Goal: Task Accomplishment & Management: Manage account settings

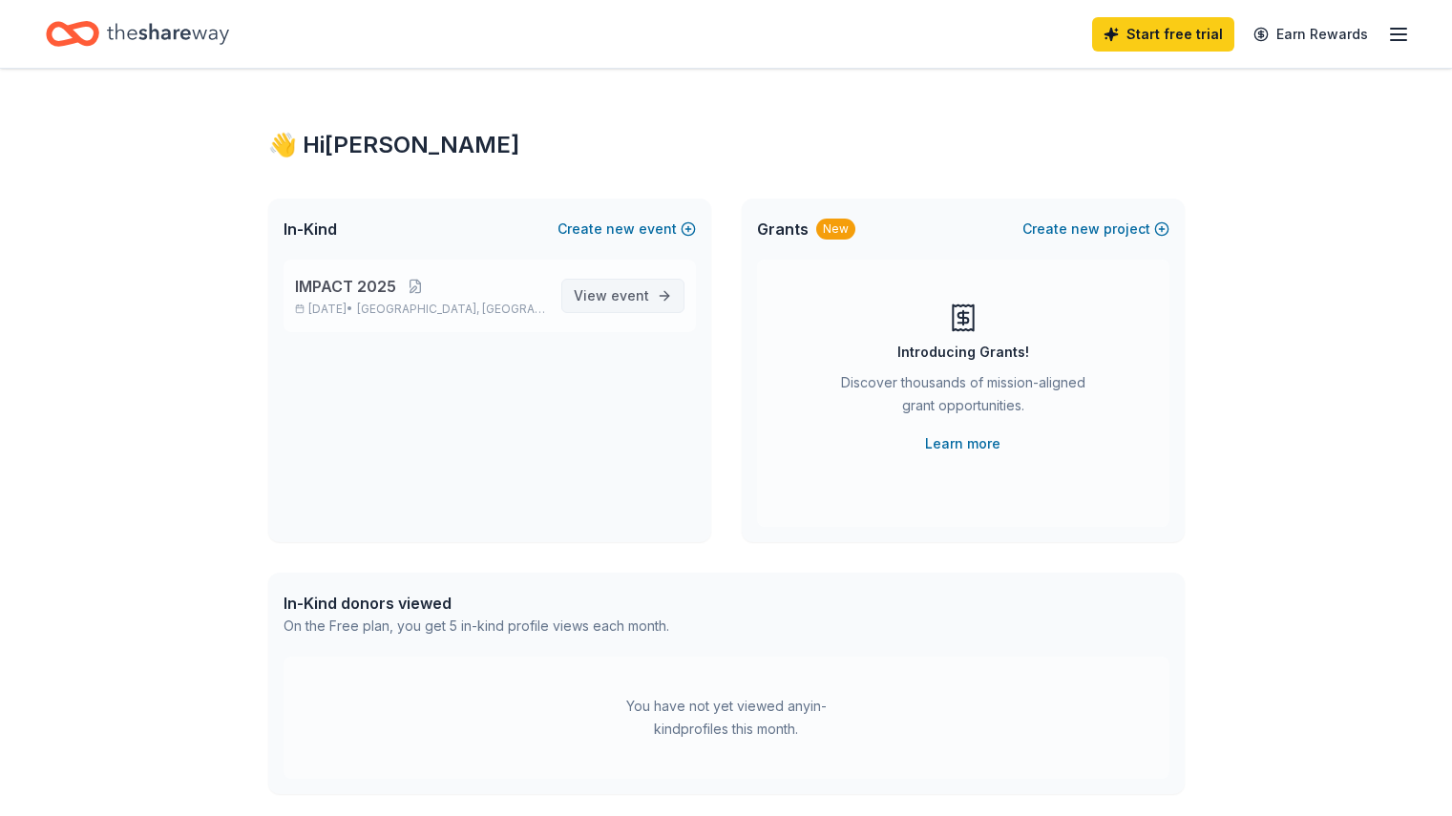
click at [625, 287] on span "event" at bounding box center [630, 295] width 38 height 16
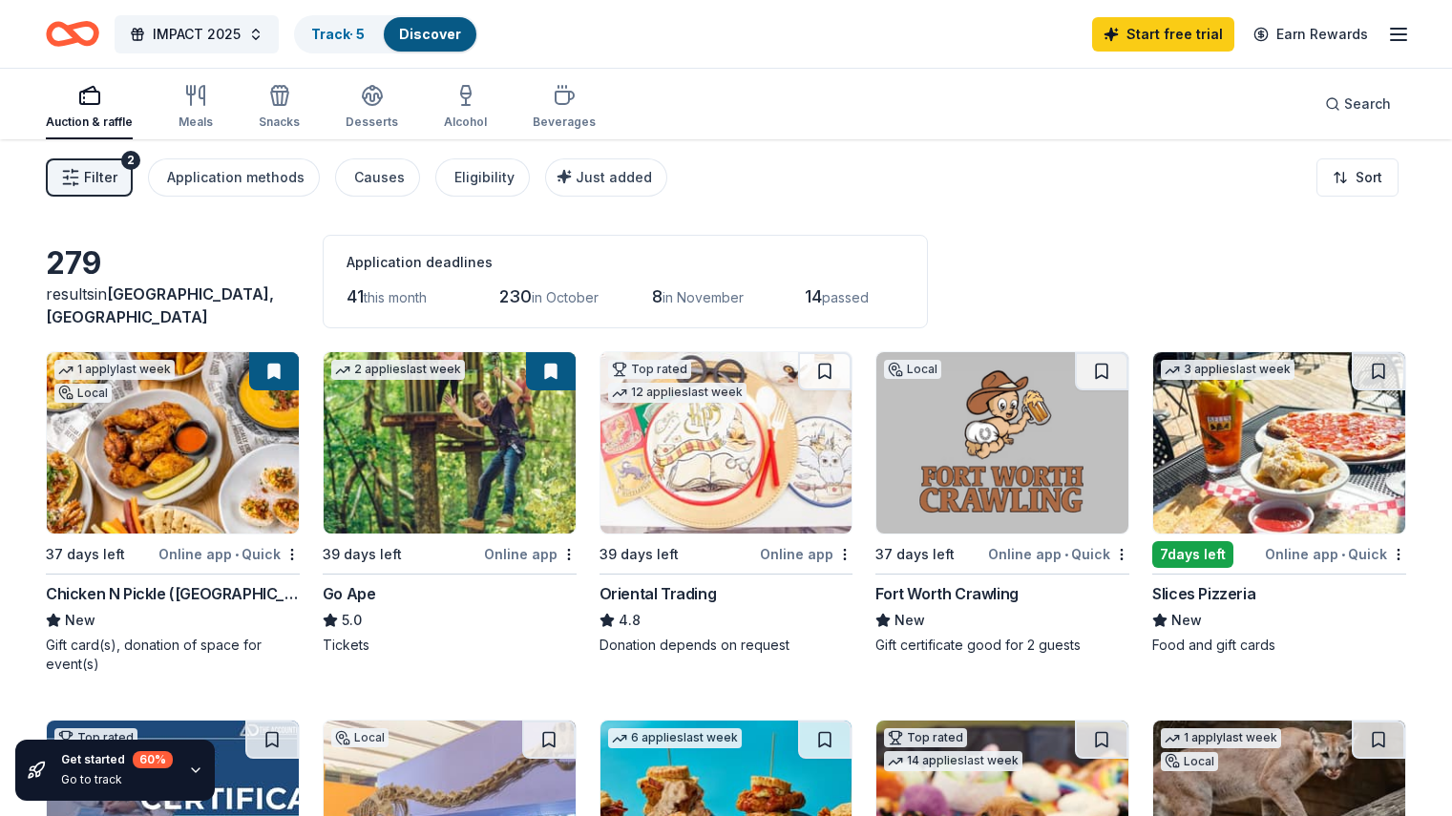
click at [215, 465] on img at bounding box center [173, 442] width 252 height 181
click at [365, 31] on link "Track · 5" at bounding box center [337, 34] width 53 height 16
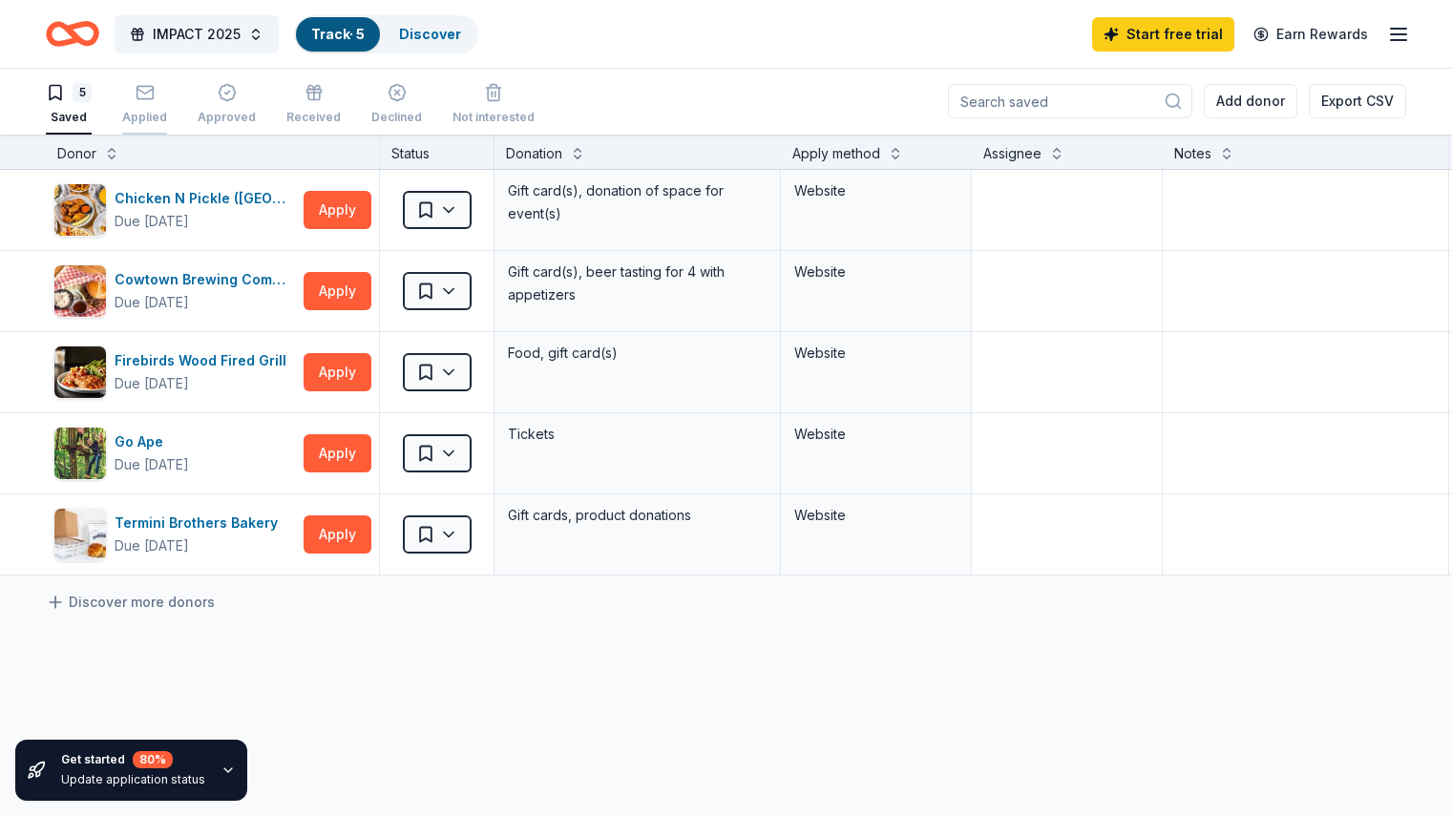
click at [162, 110] on div "Applied" at bounding box center [144, 117] width 45 height 15
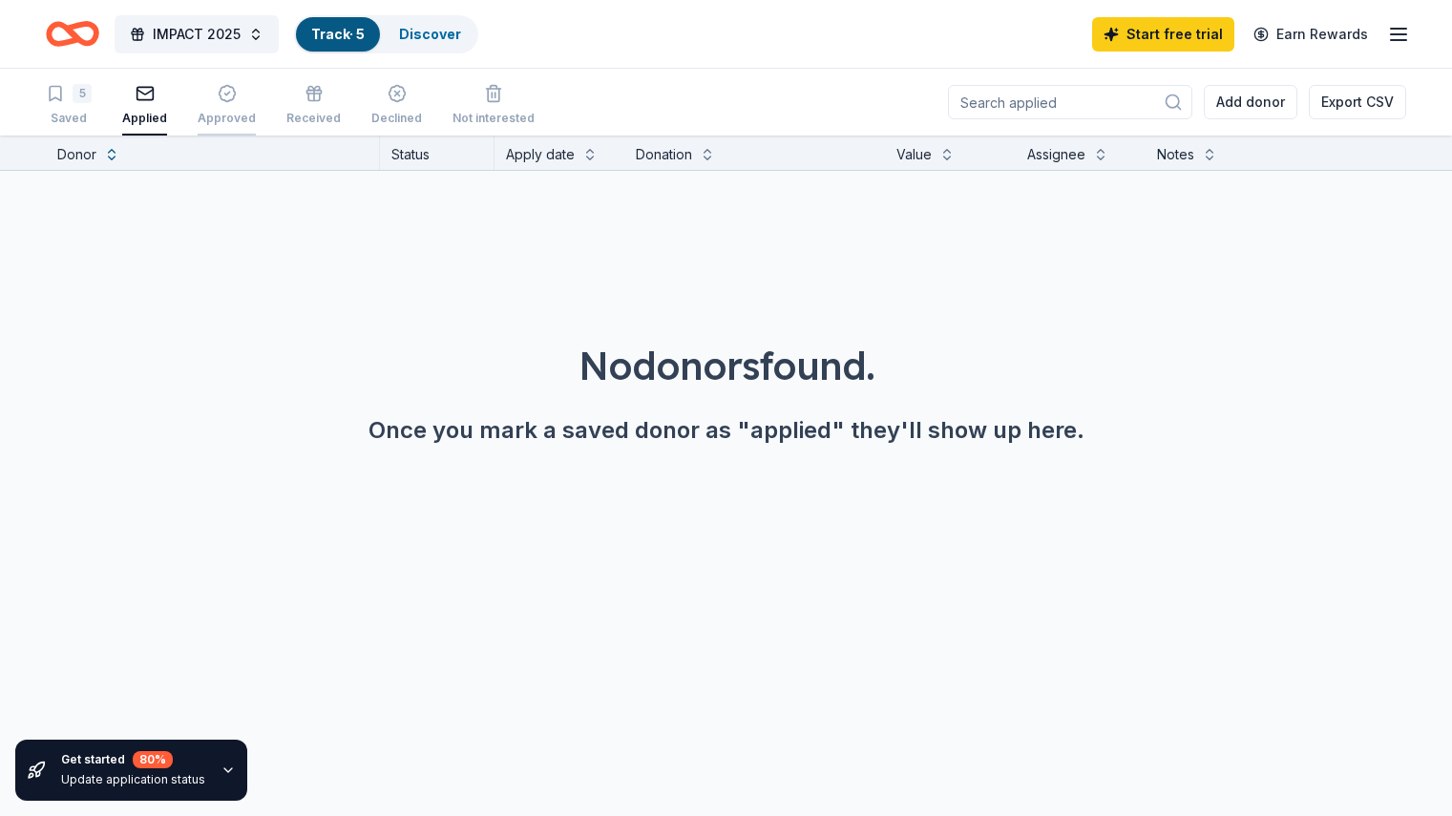
click at [244, 103] on div "Approved" at bounding box center [227, 105] width 58 height 42
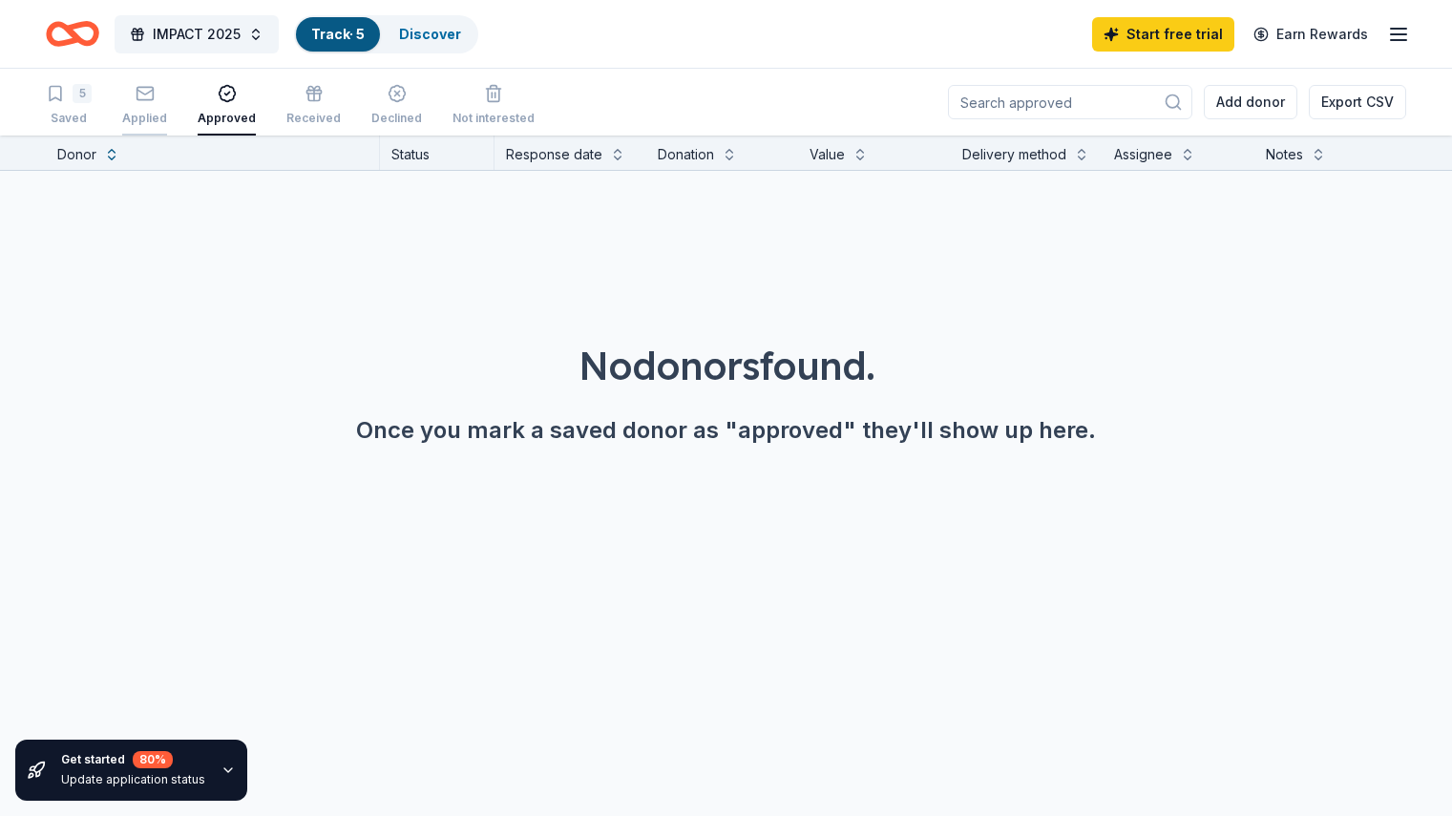
click at [167, 110] on div "Applied" at bounding box center [144, 105] width 45 height 42
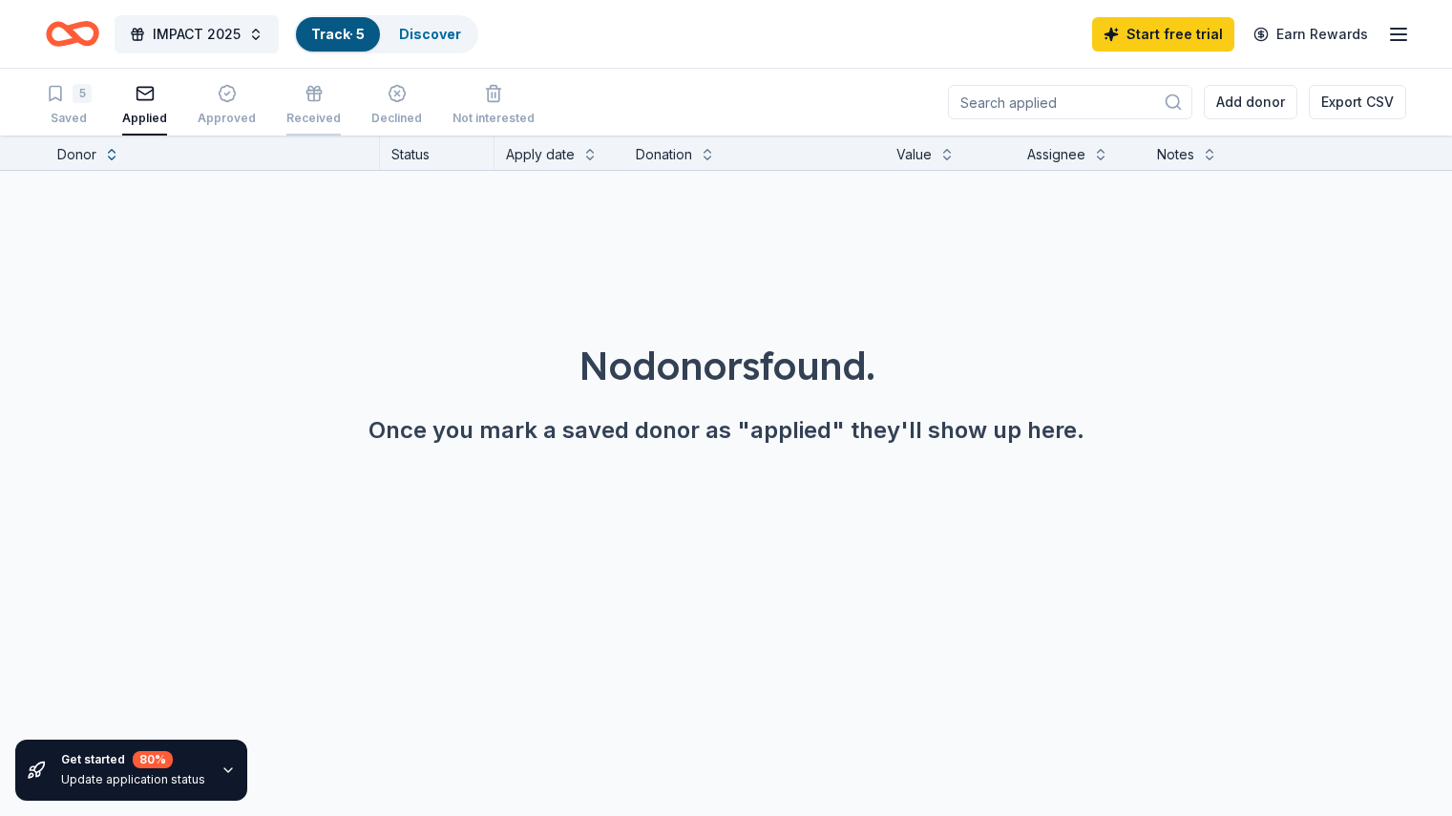
click at [341, 103] on div "Received" at bounding box center [313, 105] width 54 height 42
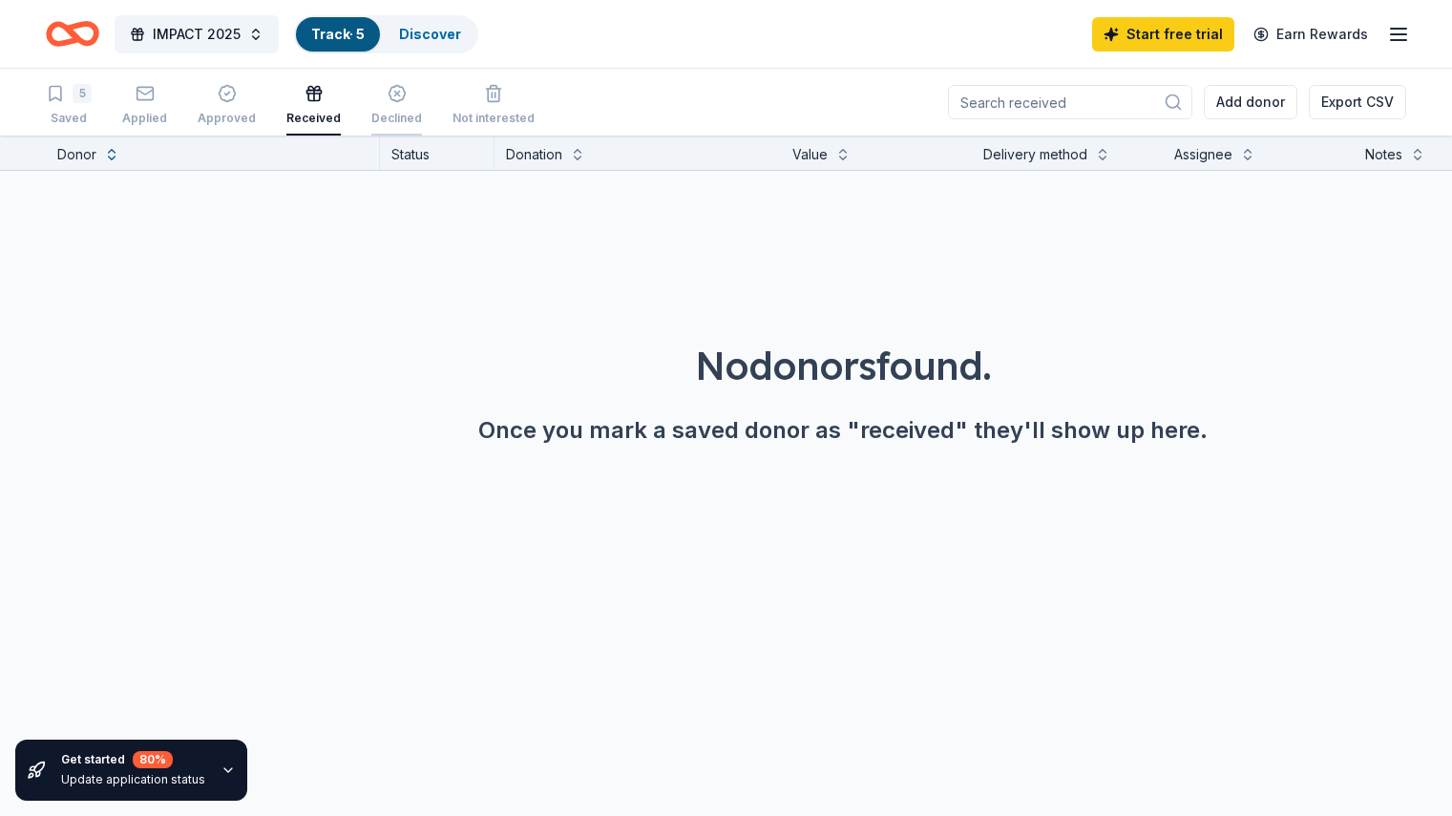
click at [422, 101] on div "button" at bounding box center [396, 93] width 51 height 19
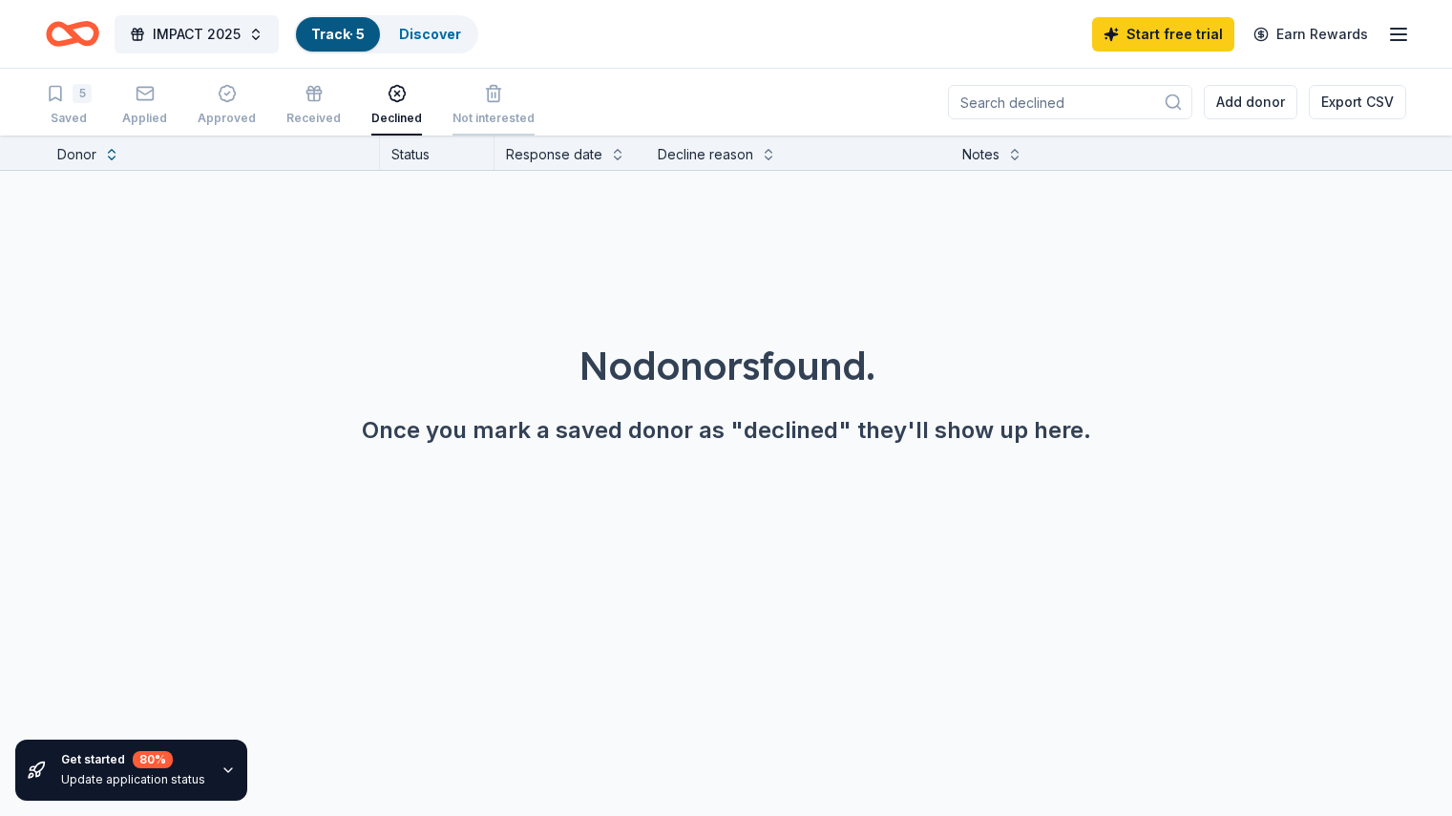
click at [499, 101] on icon "button" at bounding box center [493, 95] width 11 height 12
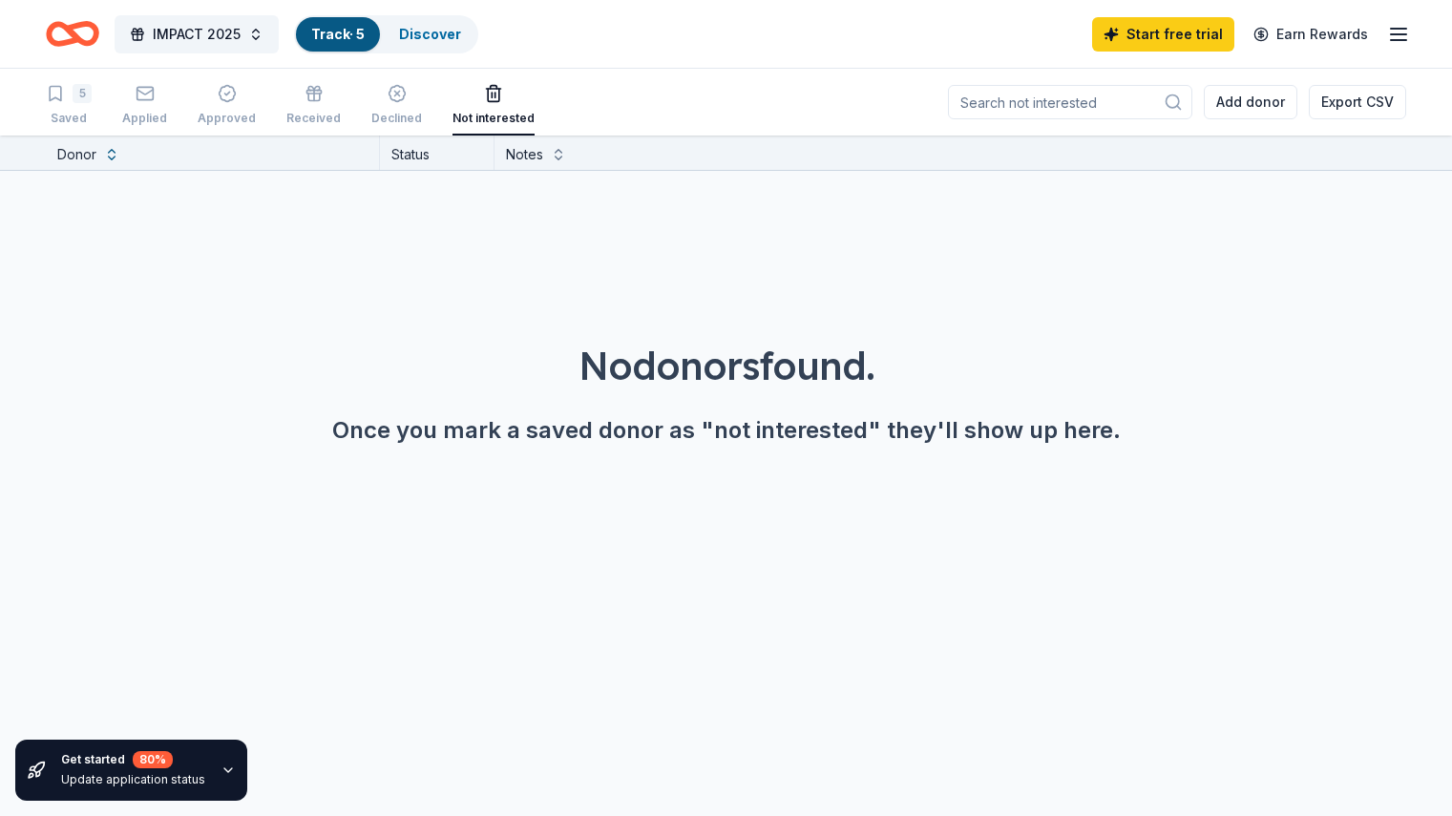
click at [124, 113] on div "5 Saved Applied Approved Received Declined Not interested" at bounding box center [290, 105] width 489 height 59
click at [92, 113] on div "Saved" at bounding box center [69, 118] width 46 height 15
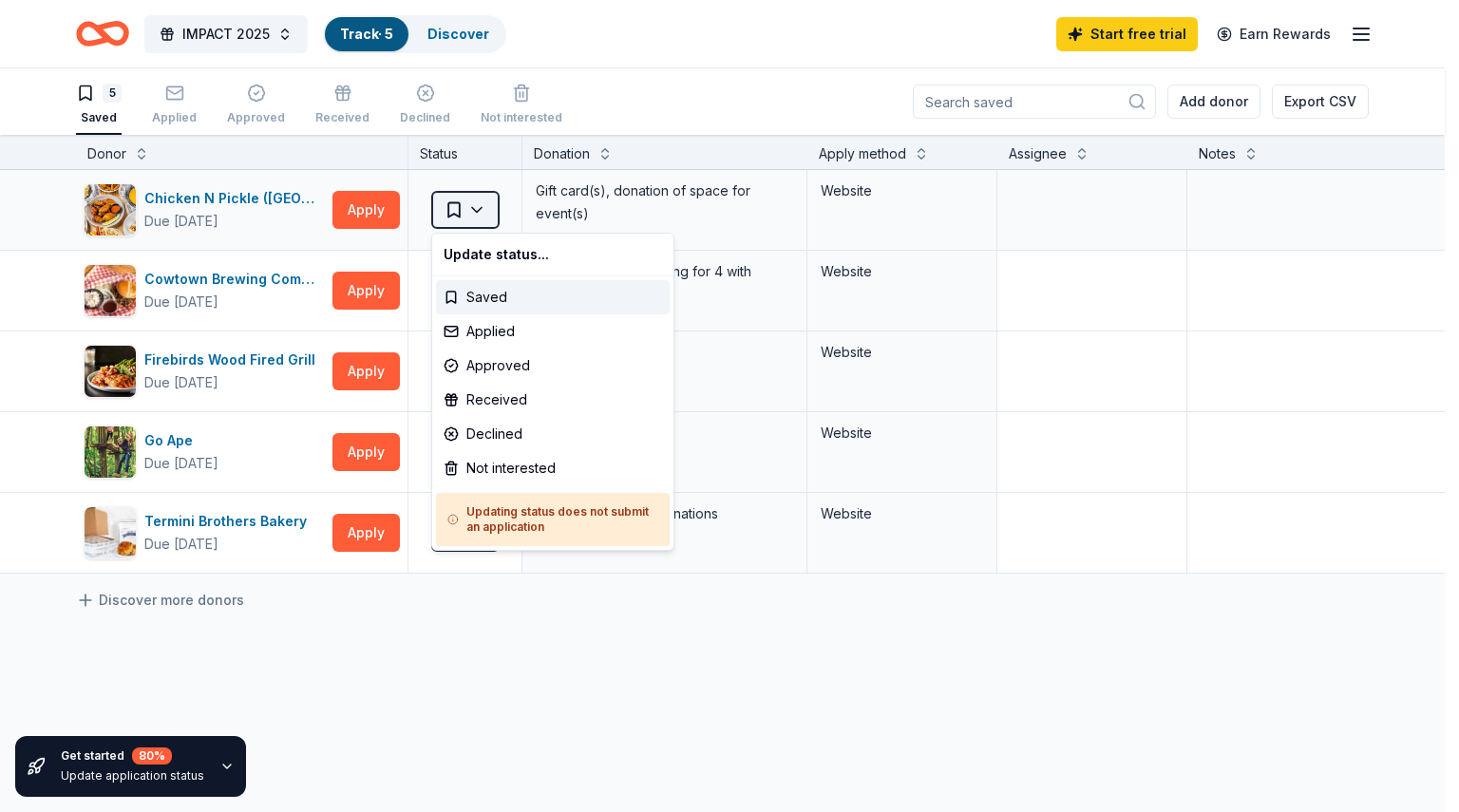
click at [463, 222] on html "IMPACT 2025 Track · 5 Discover Start free trial Earn Rewards 5 Saved Applied Ap…" at bounding box center [730, 406] width 1459 height 812
click at [491, 336] on div "Applied" at bounding box center [552, 331] width 234 height 34
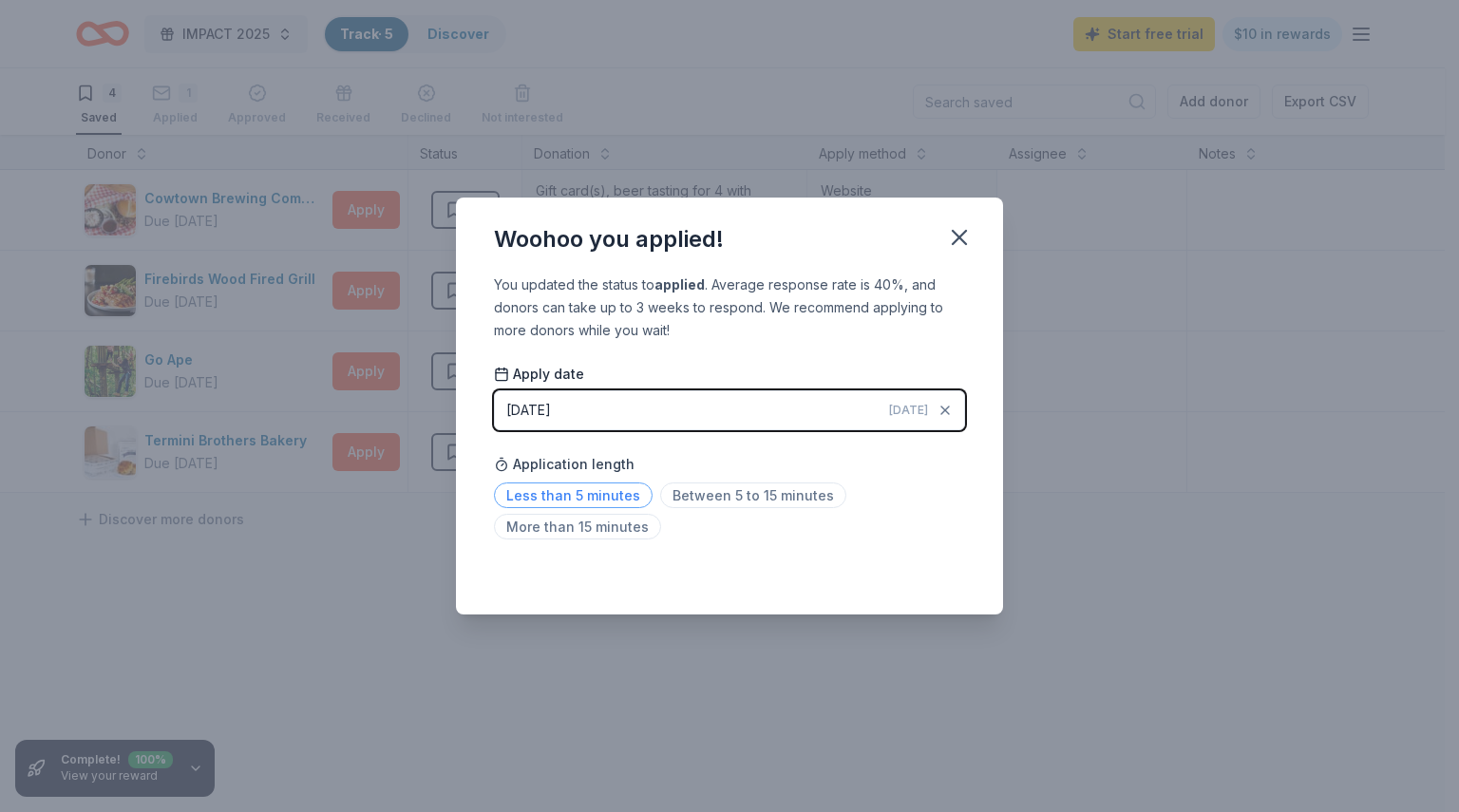
drag, startPoint x: 572, startPoint y: 492, endPoint x: 579, endPoint y: 483, distance: 11.4
click at [572, 491] on span "Less than 5 minutes" at bounding box center [572, 496] width 158 height 26
click at [800, 399] on button "[DATE] [DATE]" at bounding box center [729, 410] width 471 height 40
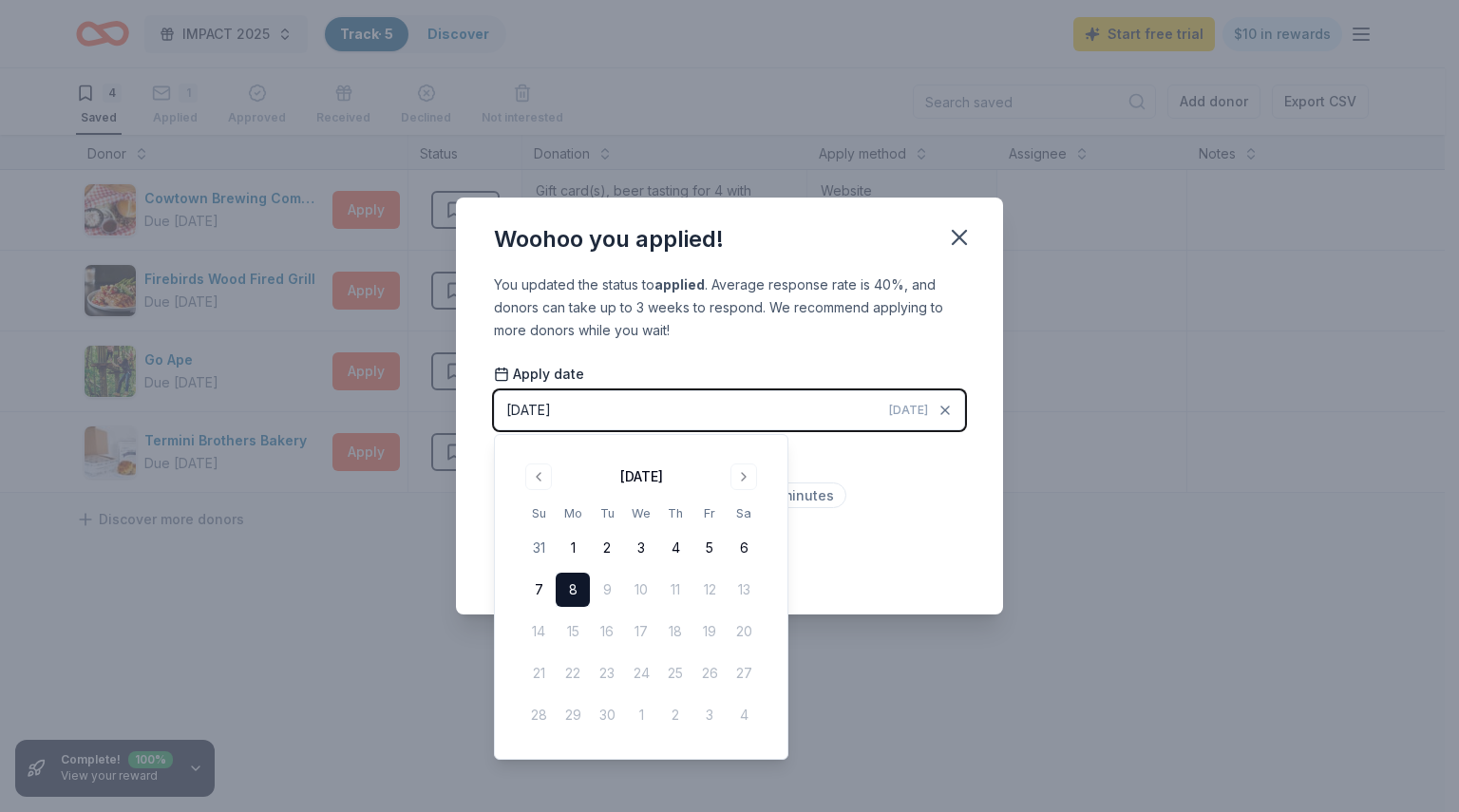
click at [572, 596] on button "8" at bounding box center [572, 590] width 34 height 34
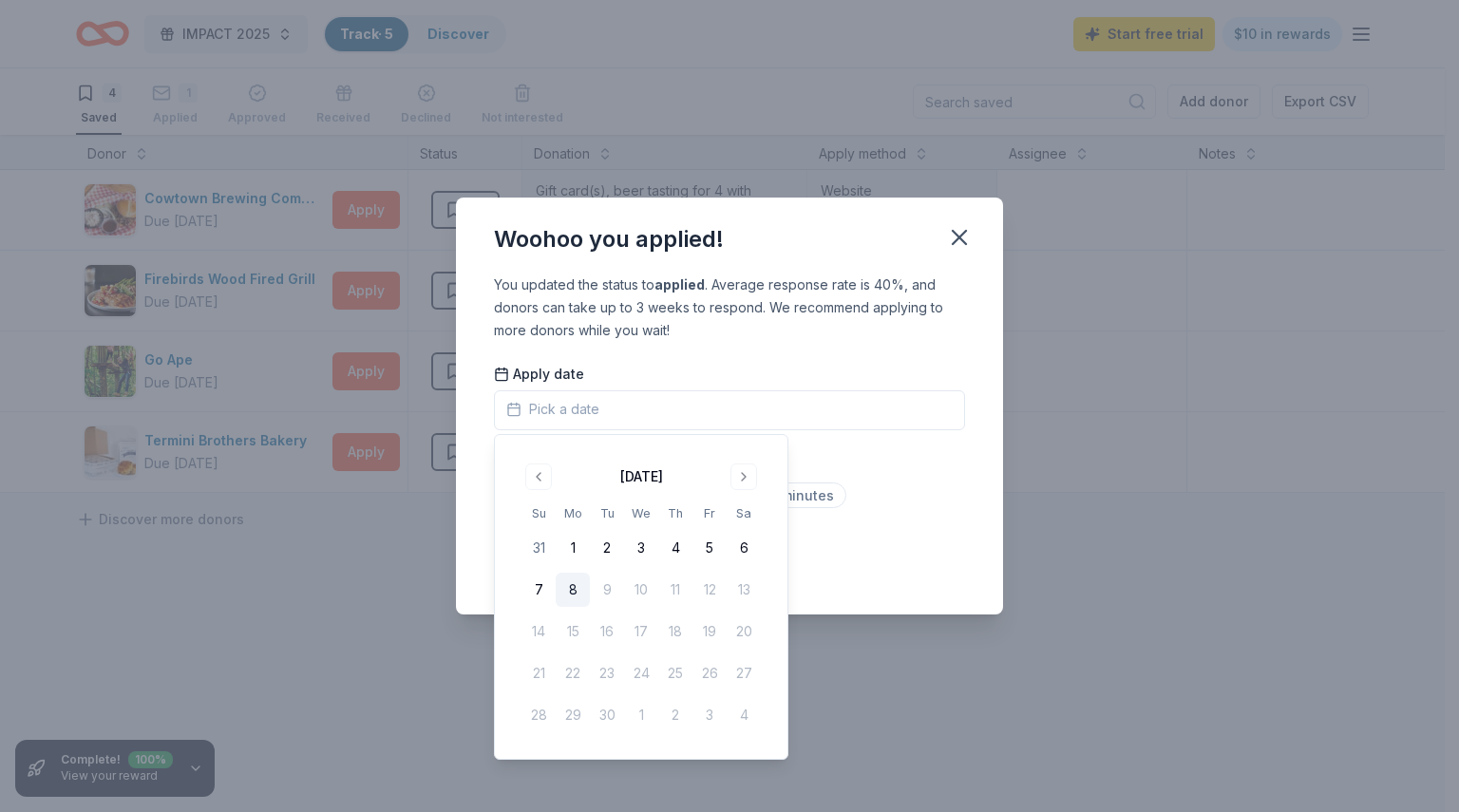
click at [575, 589] on button "8" at bounding box center [572, 590] width 34 height 34
click at [816, 304] on div "You updated the status to applied . Average response rate is 40%, and donors ca…" at bounding box center [729, 307] width 471 height 69
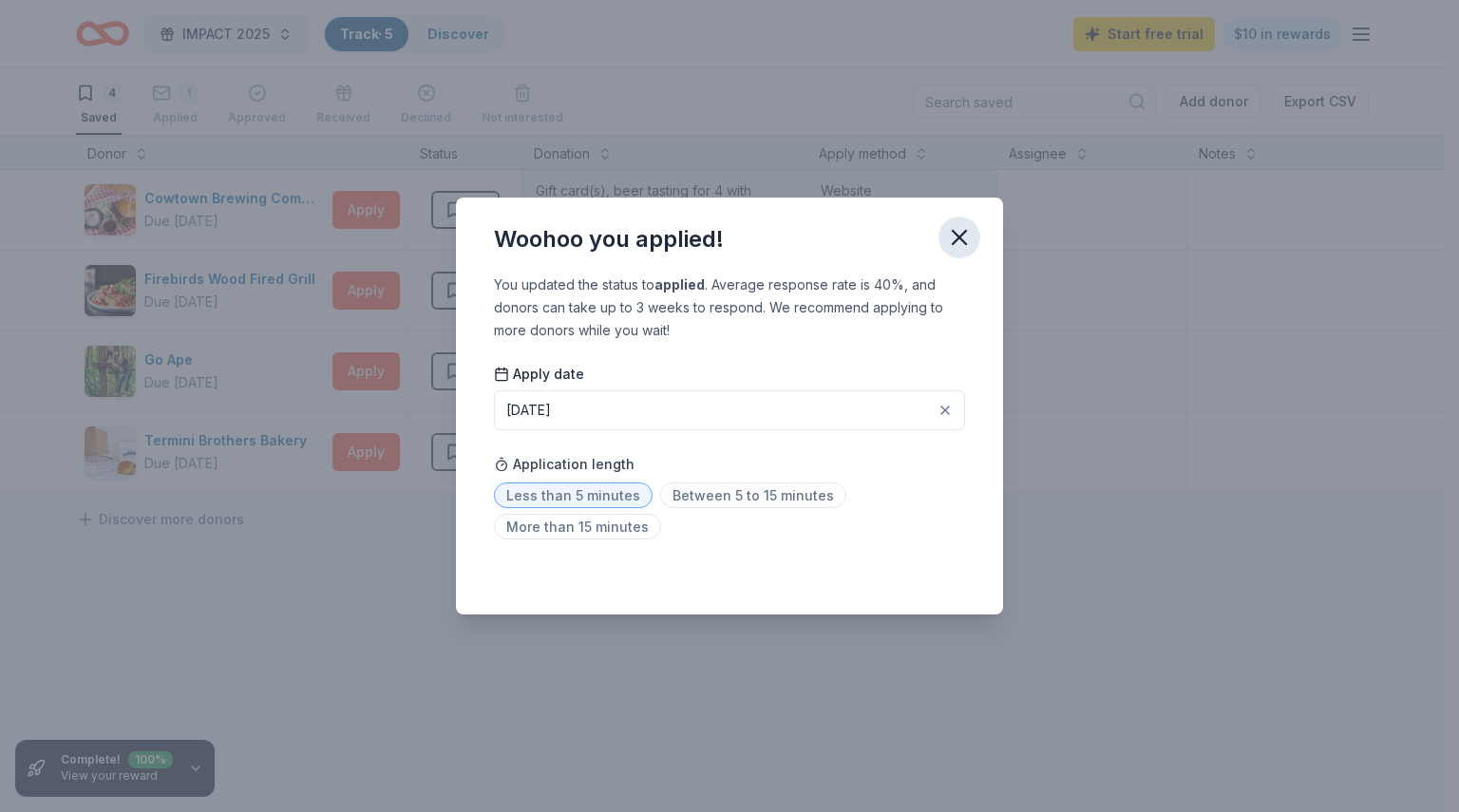
click at [958, 230] on icon "button" at bounding box center [959, 237] width 27 height 27
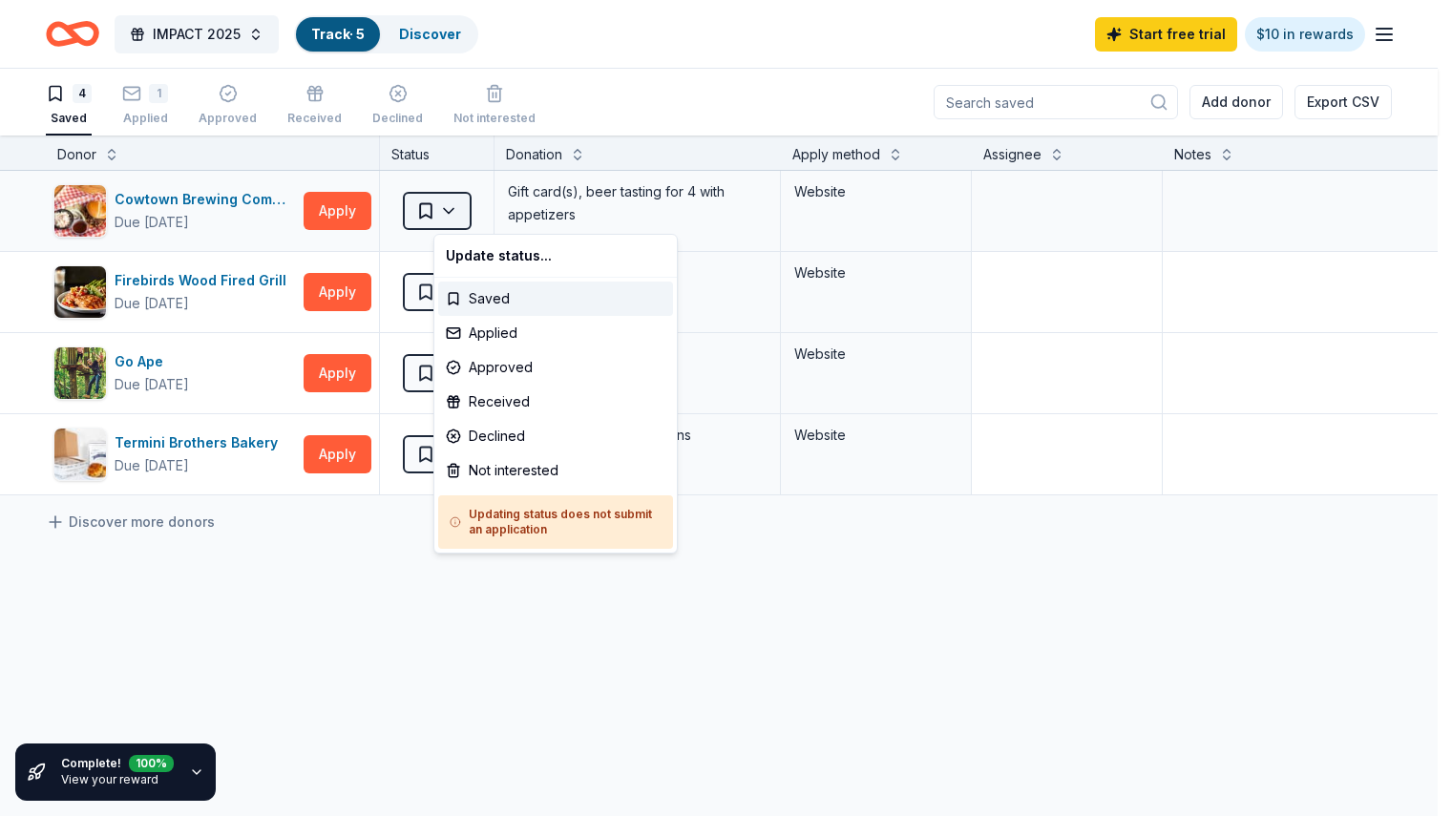
click at [465, 200] on html "IMPACT 2025 Track · 5 Discover Start free trial $10 in rewards 4 Saved 1 Applie…" at bounding box center [726, 408] width 1452 height 816
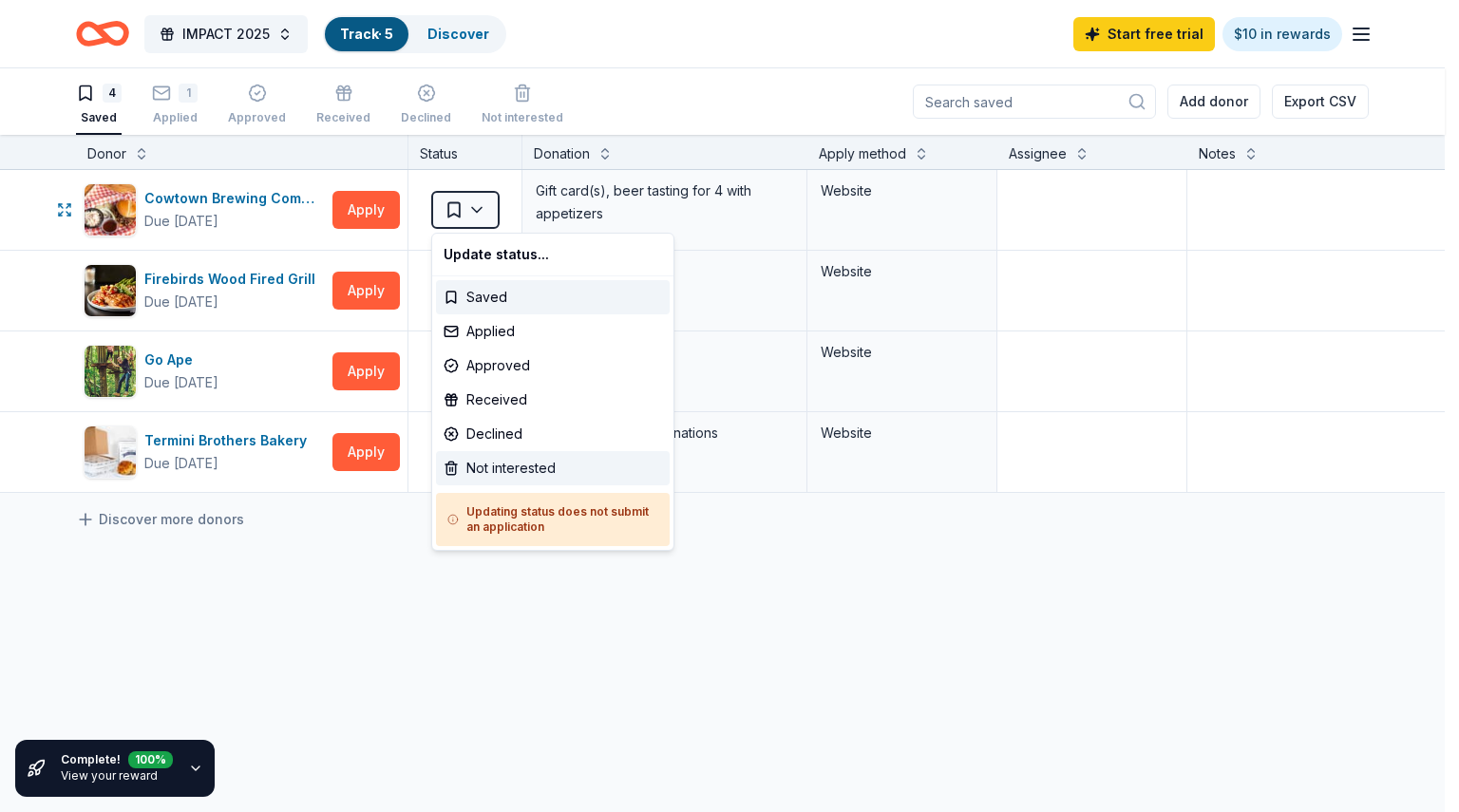
click at [545, 466] on div "Not interested" at bounding box center [552, 468] width 234 height 34
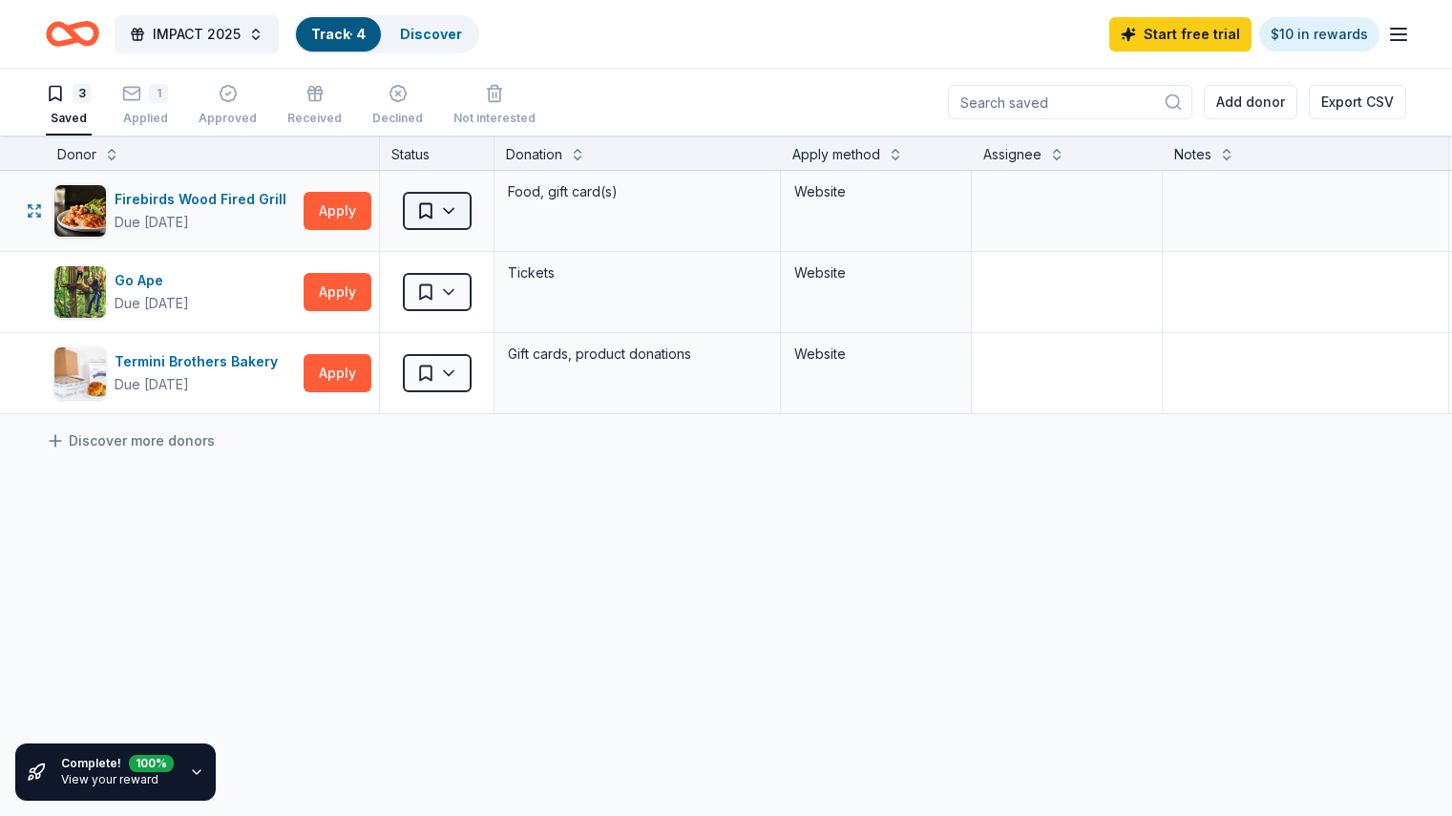
click at [484, 217] on html "IMPACT 2025 Track · 4 Discover Start free trial $10 in rewards 3 Saved 1 Applie…" at bounding box center [726, 408] width 1452 height 816
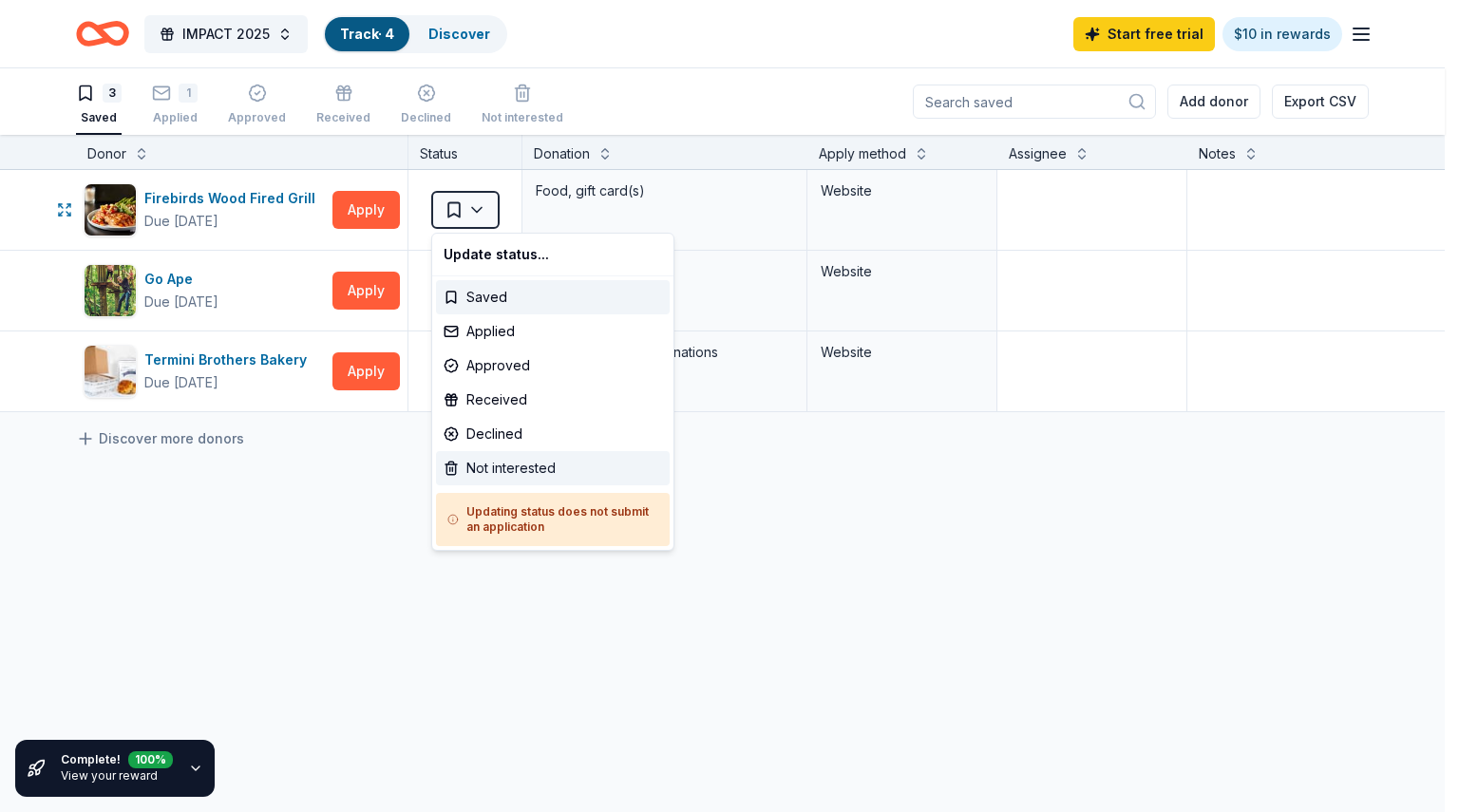
click at [500, 464] on div "Not interested" at bounding box center [552, 468] width 234 height 34
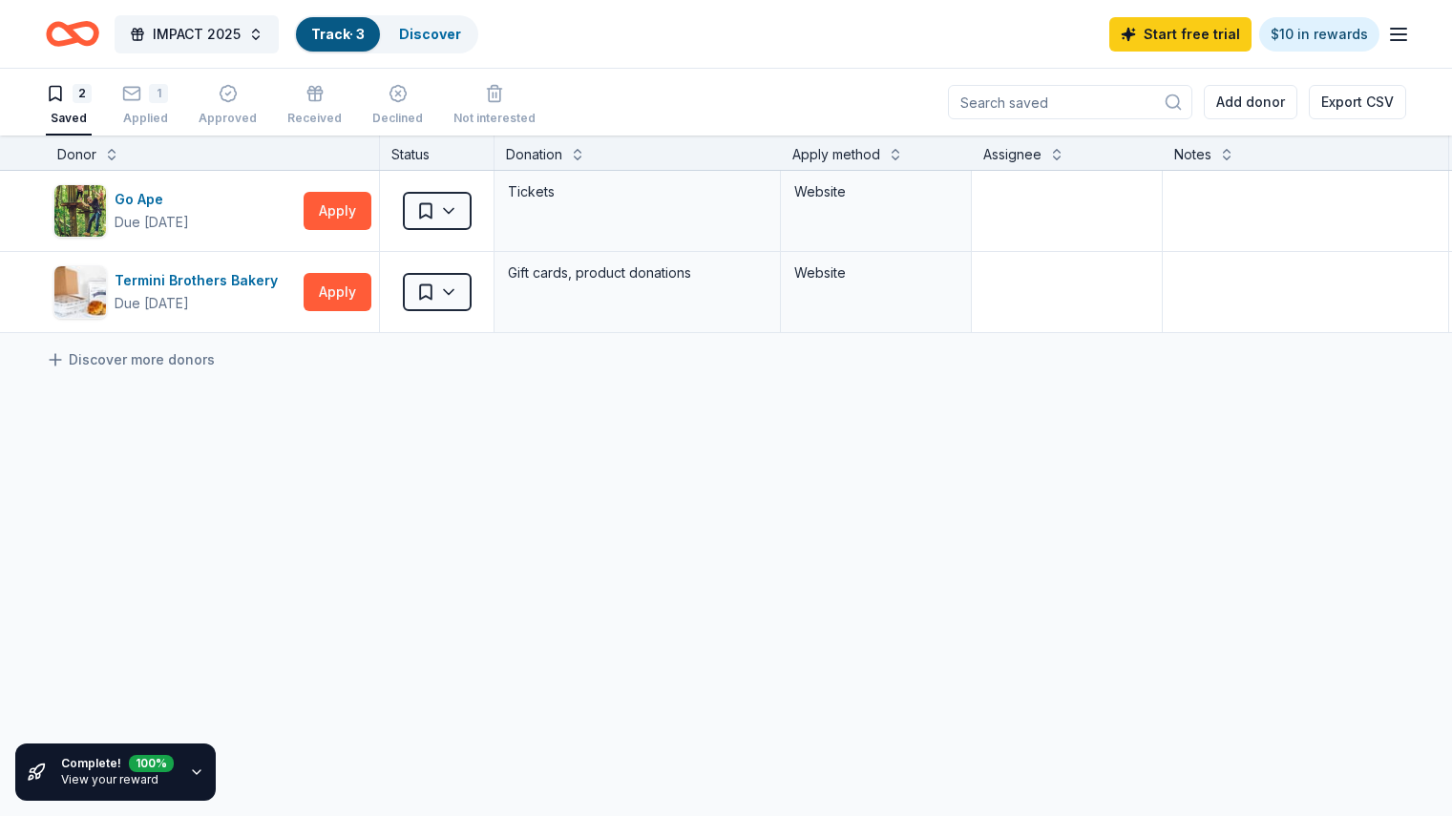
click at [1050, 100] on input at bounding box center [1070, 102] width 244 height 34
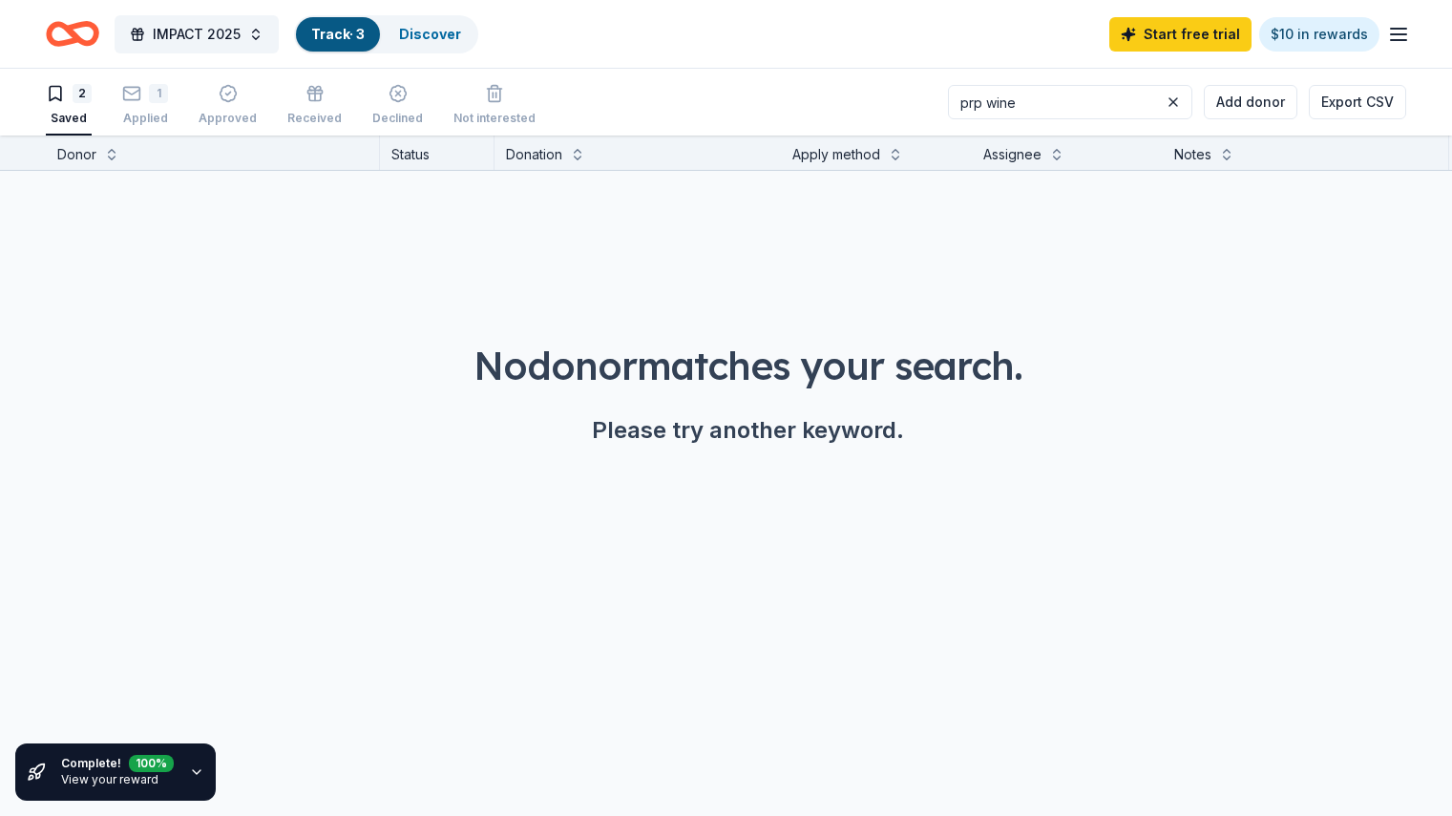
type input "prp wine"
click at [99, 32] on icon "Home" at bounding box center [72, 33] width 53 height 45
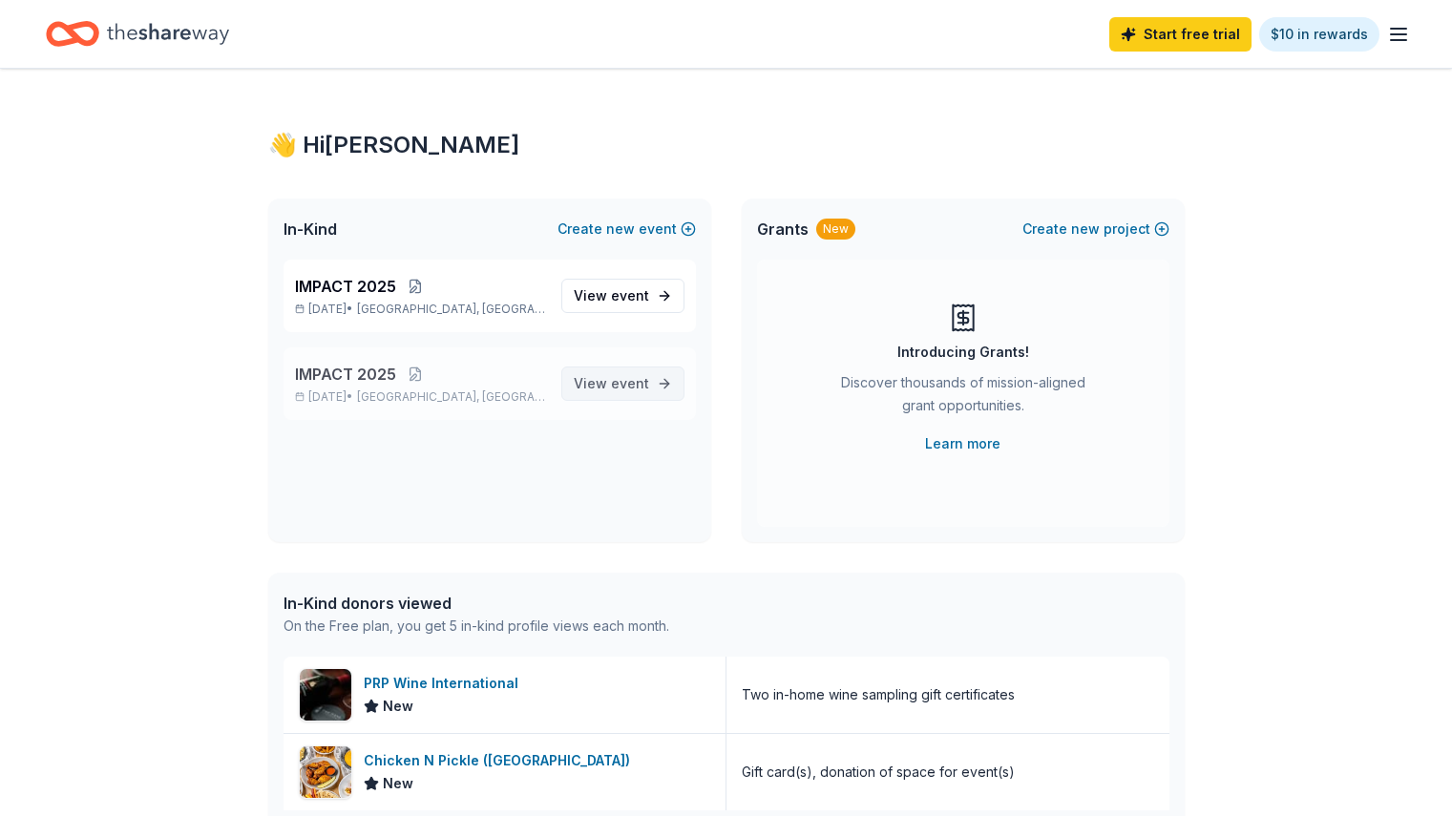
click at [653, 391] on link "View event" at bounding box center [622, 384] width 123 height 34
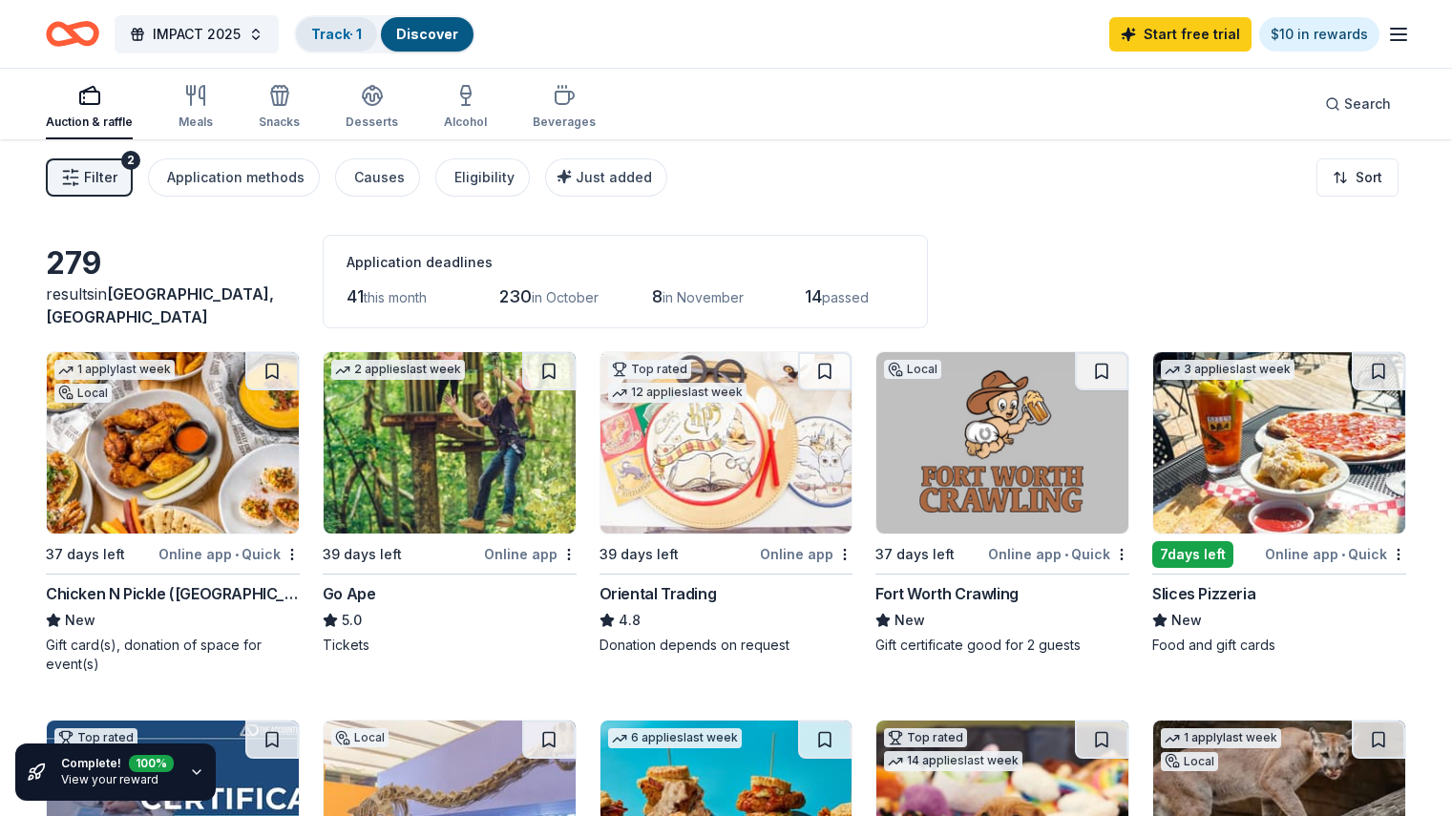
click at [362, 37] on link "Track · 1" at bounding box center [336, 34] width 51 height 16
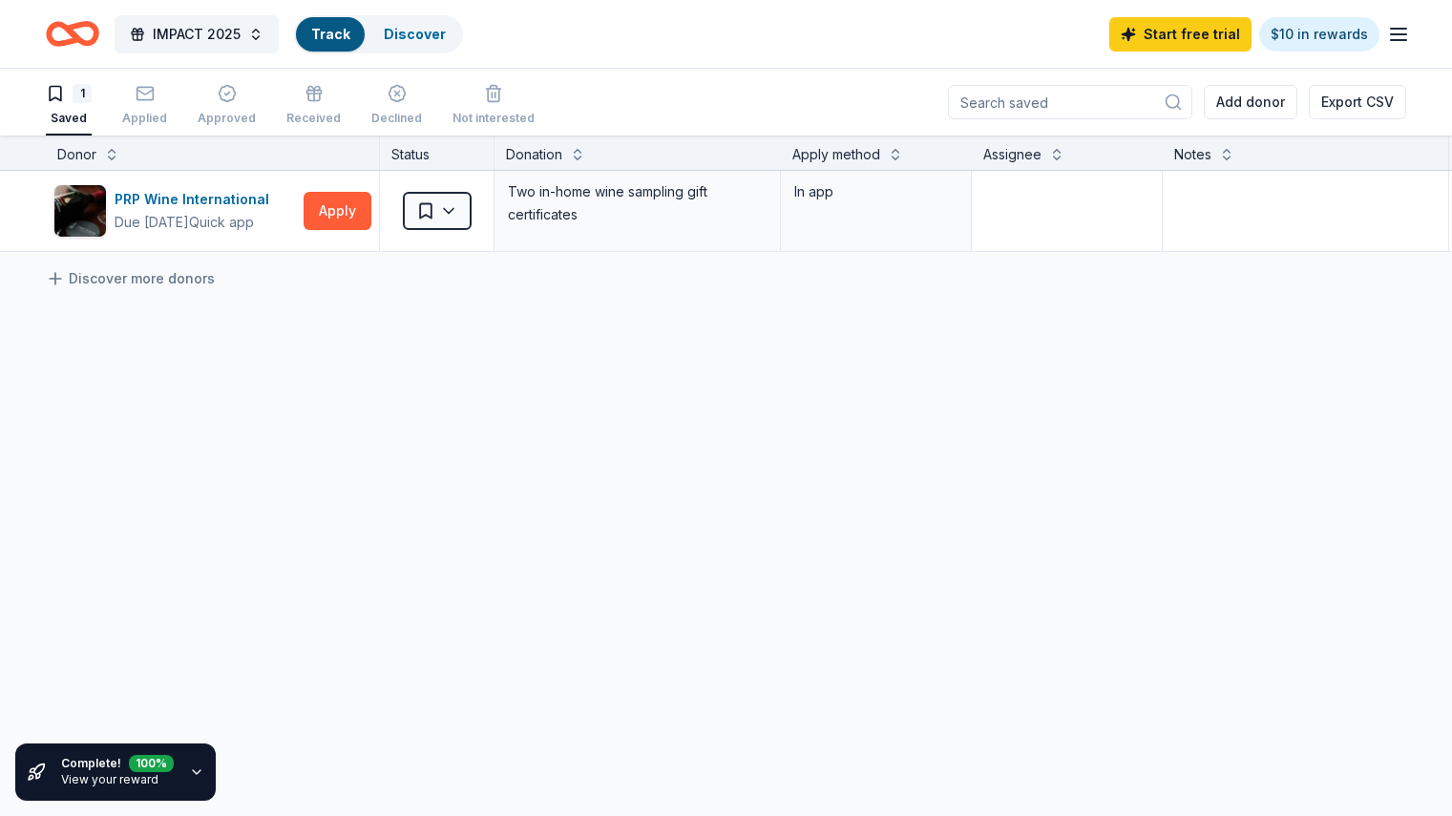
scroll to position [1, 0]
